Goal: Information Seeking & Learning: Learn about a topic

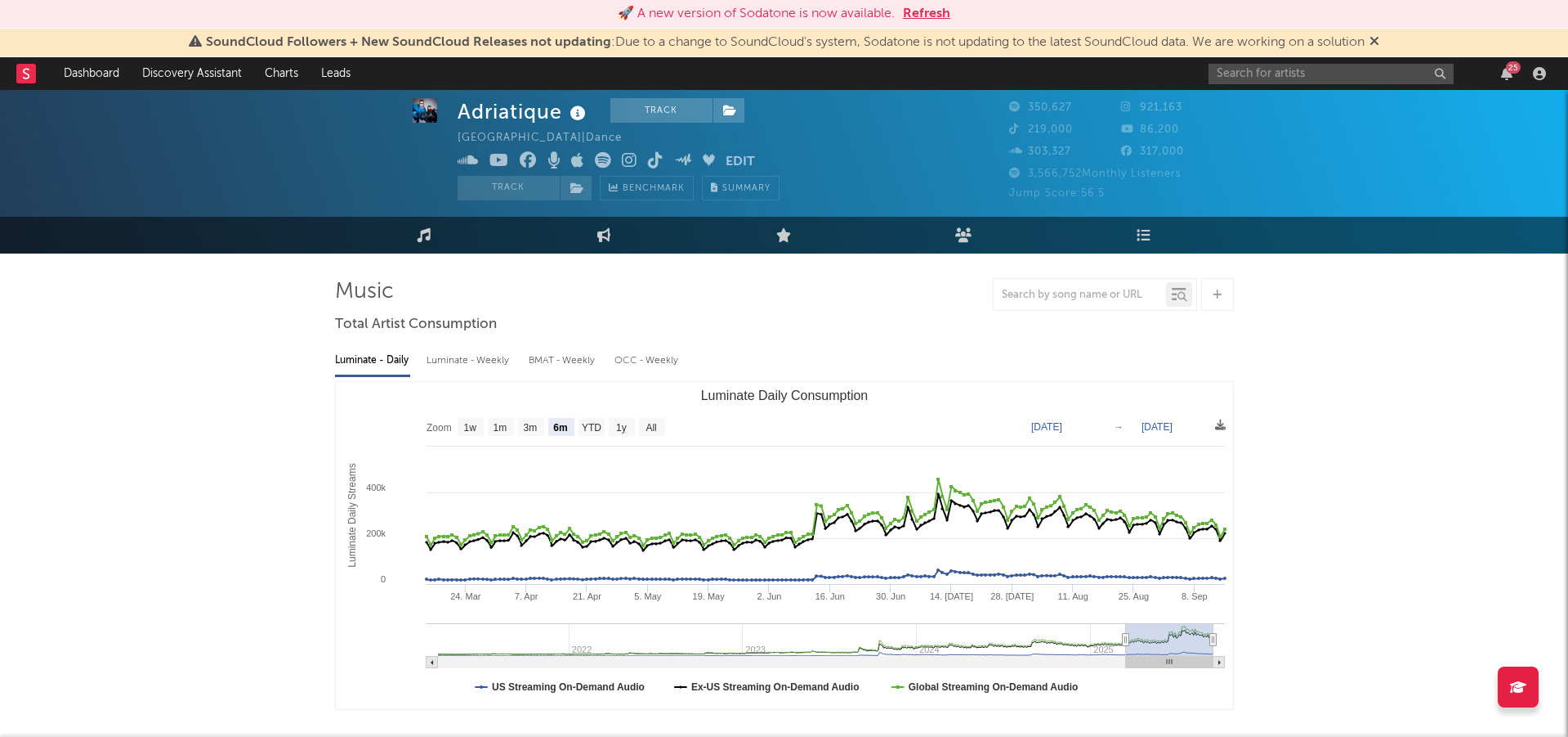
select select "6m"
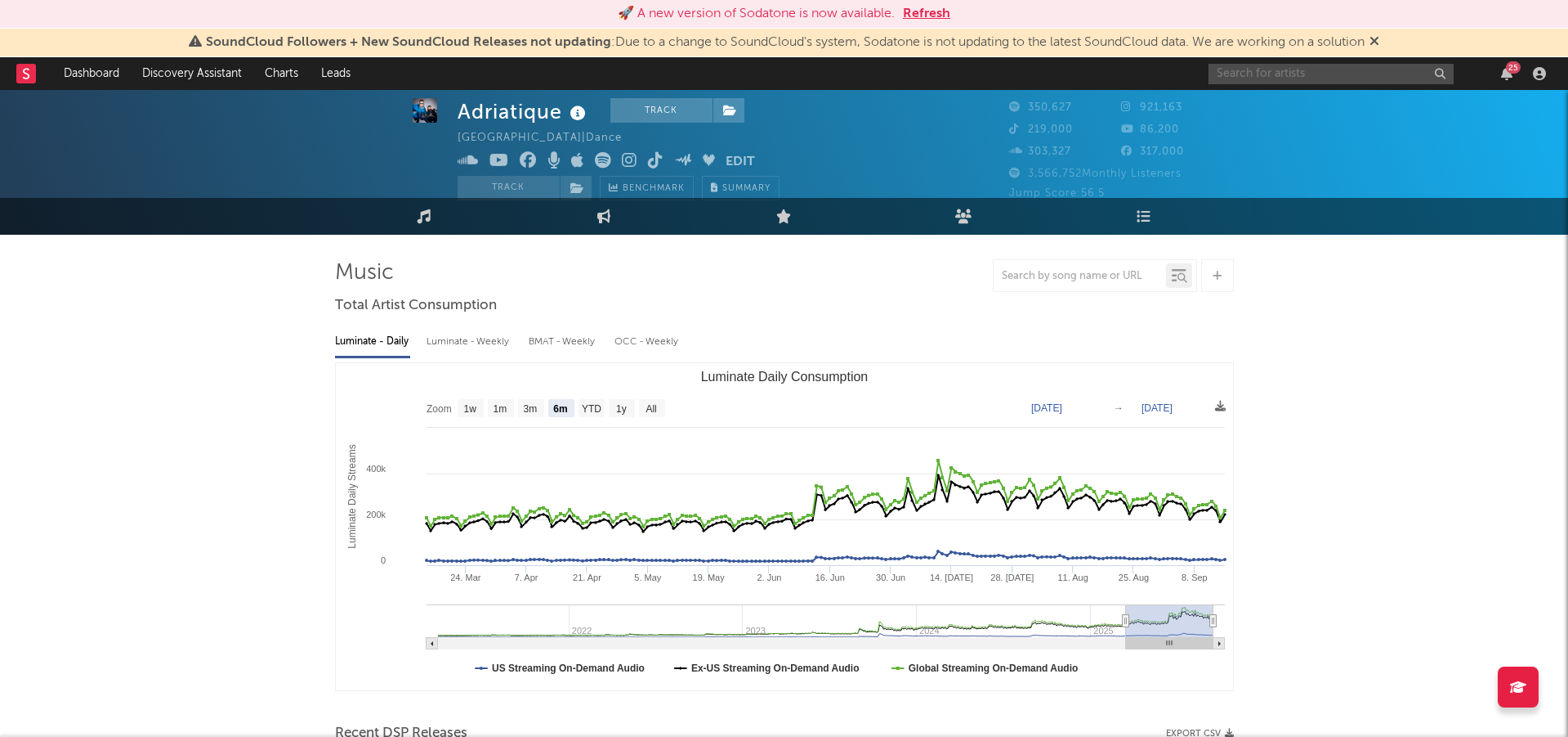
click at [1348, 80] on input "text" at bounding box center [1331, 74] width 246 height 21
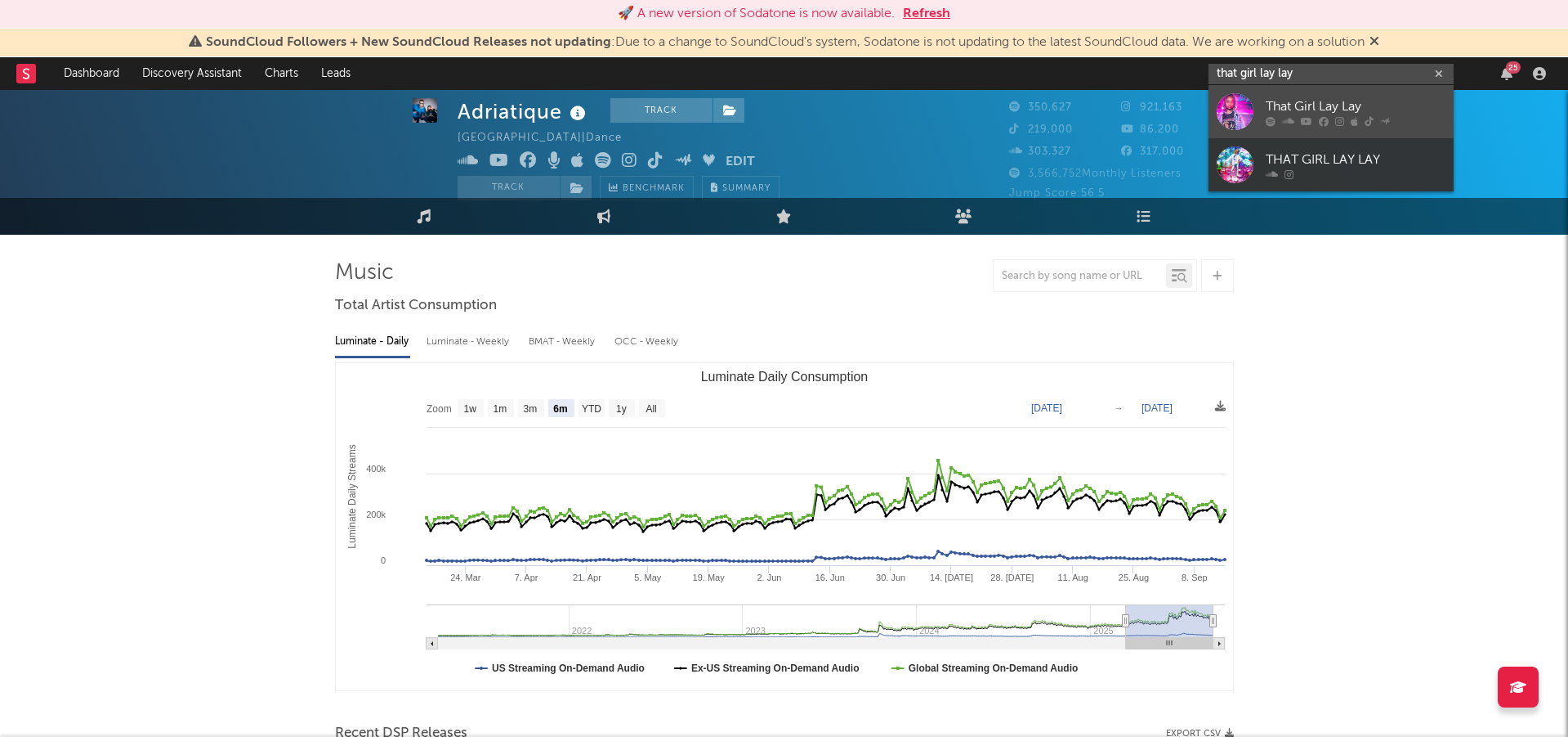
type input "that girl lay lay"
click at [1248, 107] on div at bounding box center [1235, 111] width 36 height 36
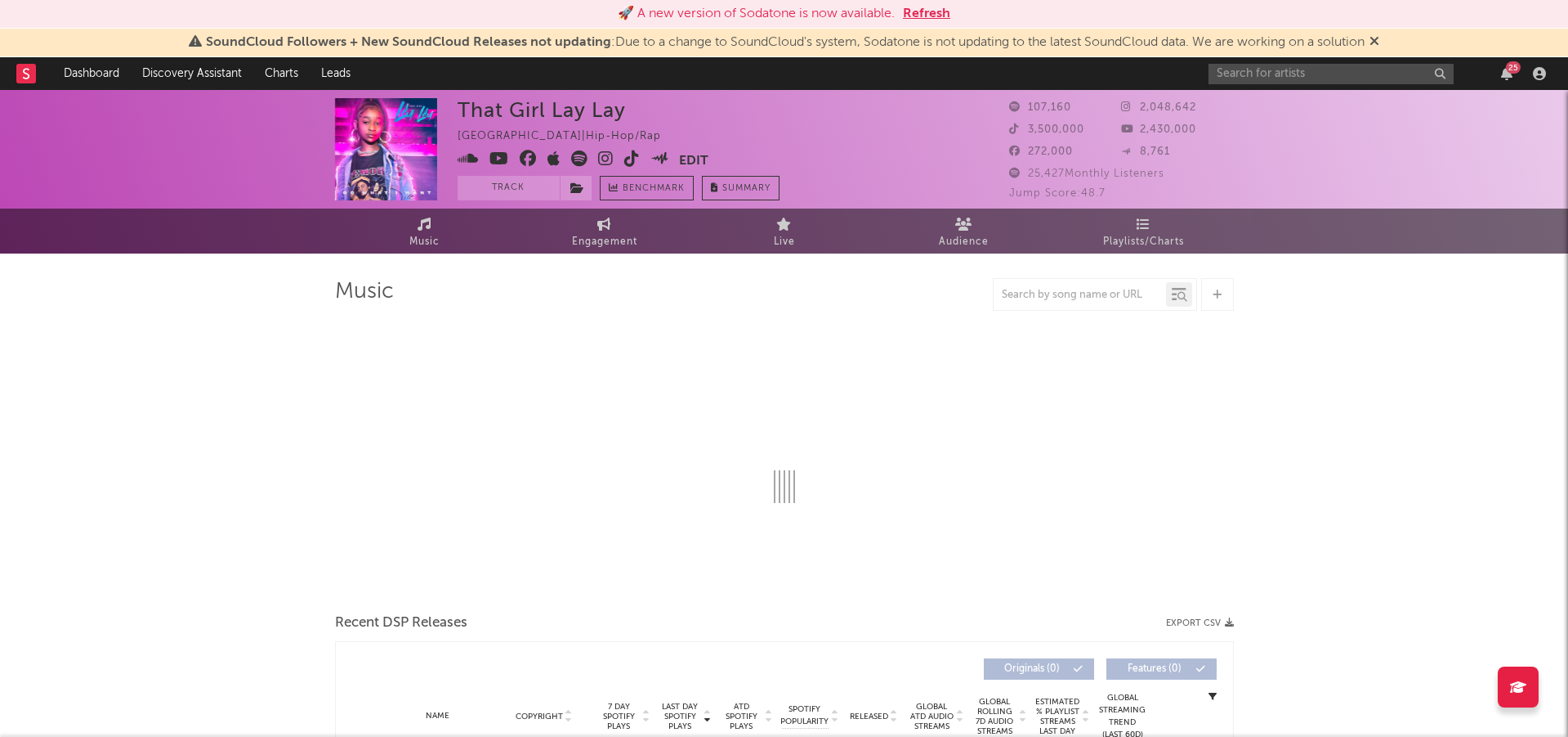
select select "6m"
